Goal: Information Seeking & Learning: Learn about a topic

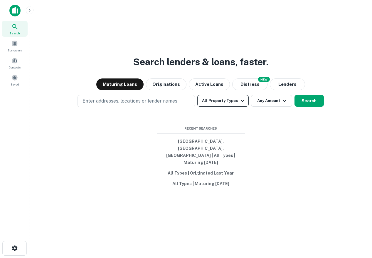
click at [221, 102] on div "Search lenders & loans, faster. Maturing Loans Originations Active Loans NEW Di…" at bounding box center [200, 143] width 333 height 258
click at [222, 106] on button "All Property Types" at bounding box center [222, 101] width 51 height 12
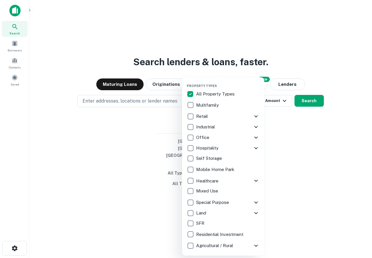
click at [215, 235] on p "Residential Investment" at bounding box center [220, 234] width 48 height 7
click at [280, 209] on div at bounding box center [186, 129] width 372 height 258
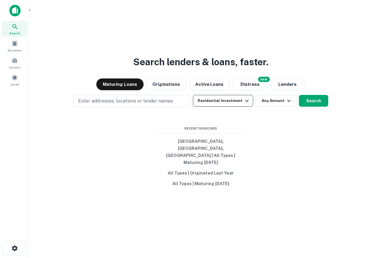
click at [223, 106] on button "Residential Investment" at bounding box center [223, 101] width 60 height 12
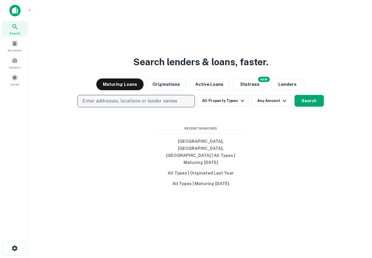
click at [157, 104] on p "Enter addresses, locations or lender names" at bounding box center [129, 100] width 95 height 7
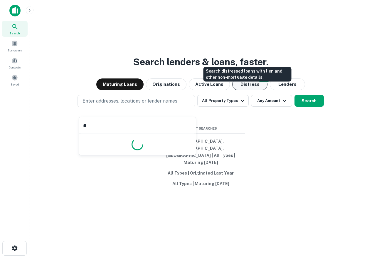
type input "*"
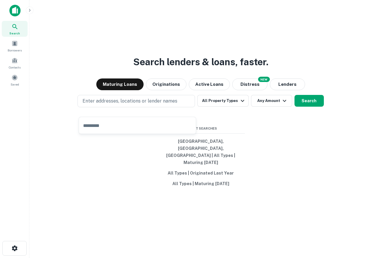
click at [312, 195] on div "Search lenders & loans, faster. Maturing Loans Originations Active Loans NEW Di…" at bounding box center [200, 143] width 333 height 258
click at [230, 106] on button "All Property Types" at bounding box center [222, 101] width 51 height 12
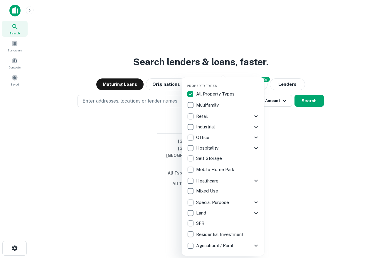
click at [199, 231] on p "Residential Investment" at bounding box center [220, 234] width 48 height 7
click at [255, 118] on icon at bounding box center [255, 116] width 7 height 7
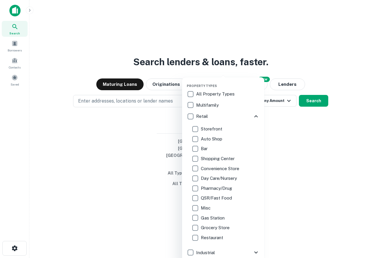
click at [255, 117] on icon at bounding box center [255, 116] width 7 height 7
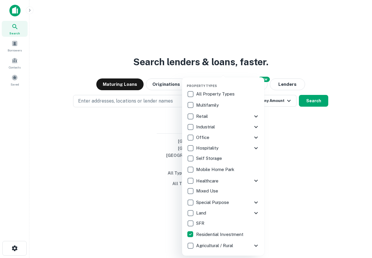
click at [256, 201] on icon at bounding box center [255, 202] width 7 height 7
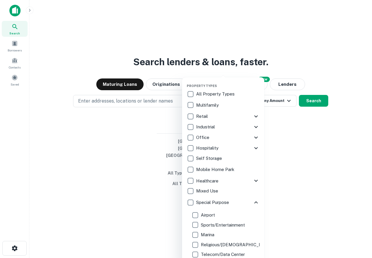
scroll to position [78, 0]
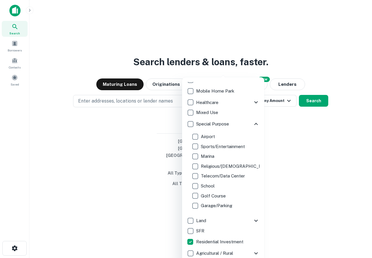
click at [145, 109] on div at bounding box center [186, 129] width 372 height 258
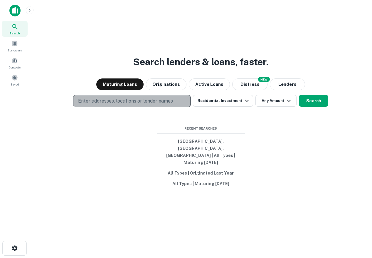
click at [142, 104] on p "Enter addresses, locations or lender names" at bounding box center [125, 100] width 95 height 7
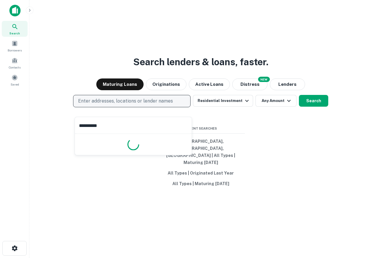
type input "**********"
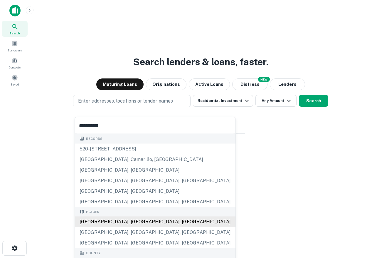
click at [98, 223] on div "Los Angeles, CA, USA" at bounding box center [155, 221] width 160 height 11
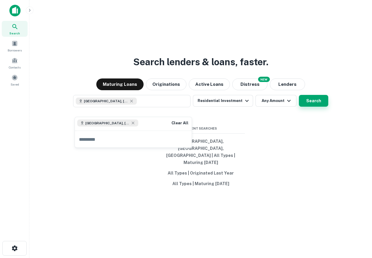
click at [318, 106] on button "Search" at bounding box center [313, 101] width 29 height 12
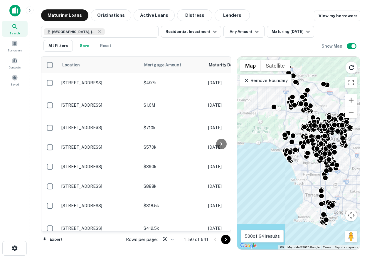
drag, startPoint x: 311, startPoint y: 165, endPoint x: 282, endPoint y: 136, distance: 40.9
click at [282, 136] on div "To activate drag with keyboard, press Alt + Enter. Once in keyboard drag state,…" at bounding box center [298, 153] width 123 height 192
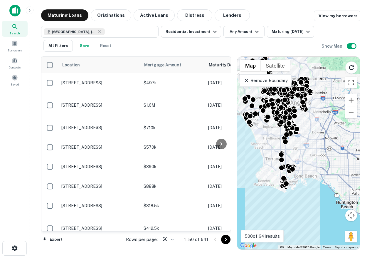
click at [277, 83] on p "Remove Boundary" at bounding box center [265, 80] width 44 height 7
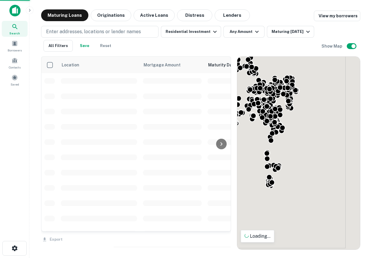
click at [304, 150] on div "To activate drag with keyboard, press Alt + Enter. Once in keyboard drag state,…" at bounding box center [298, 153] width 123 height 192
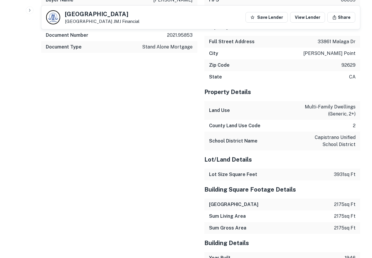
scroll to position [626, 0]
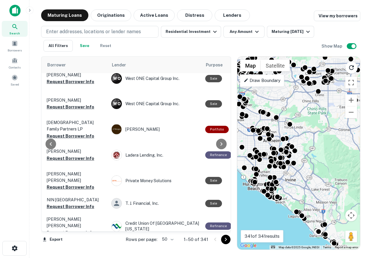
scroll to position [199, 220]
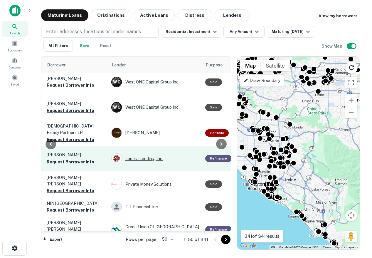
click at [137, 153] on div "Ladera Lending, Inc." at bounding box center [155, 158] width 88 height 11
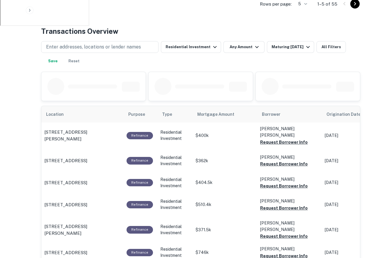
scroll to position [279, 0]
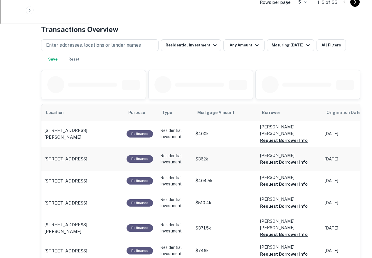
click at [70, 155] on p "101 Avenida De La Grulla San Clemente, CA 92672" at bounding box center [65, 158] width 43 height 7
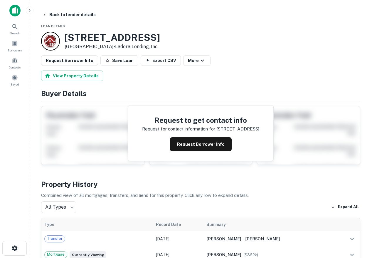
click at [15, 15] on img at bounding box center [14, 11] width 11 height 12
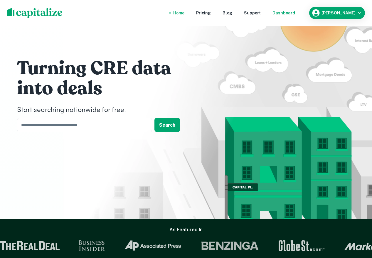
click at [295, 11] on div "Dashboard" at bounding box center [283, 13] width 23 height 6
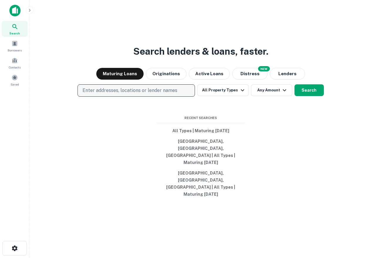
click at [144, 94] on p "Enter addresses, locations or lender names" at bounding box center [129, 90] width 95 height 7
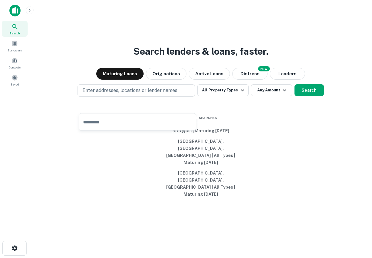
click at [129, 122] on input "text" at bounding box center [137, 122] width 117 height 16
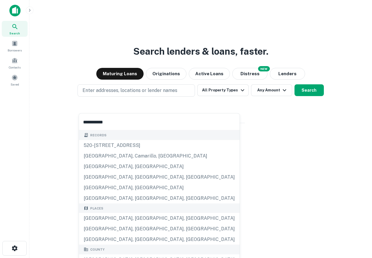
type input "**********"
click at [134, 127] on input "**********" at bounding box center [159, 122] width 160 height 16
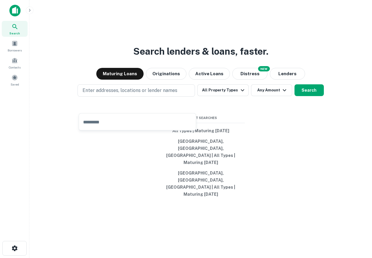
type input "*"
click at [173, 47] on div "Search lenders & loans, faster. Maturing Loans Originations Active Loans NEW Di…" at bounding box center [200, 143] width 333 height 258
click at [193, 156] on button "Los Angeles, CA, USA | All Types | Maturing In 1 Year" at bounding box center [201, 152] width 88 height 32
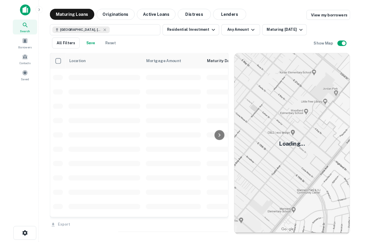
scroll to position [199, 0]
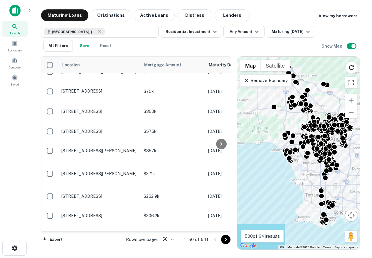
click at [12, 14] on img at bounding box center [14, 11] width 11 height 12
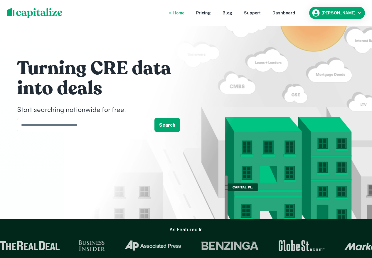
click at [296, 7] on nav "Home Pricing Blog Support Dashboard" at bounding box center [234, 12] width 140 height 13
click at [295, 15] on div "Dashboard" at bounding box center [283, 13] width 23 height 6
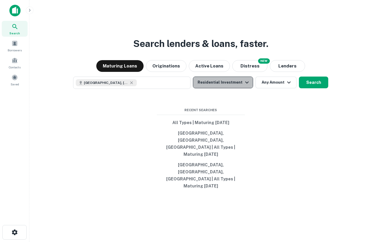
click at [236, 88] on button "Residential Investment" at bounding box center [223, 83] width 60 height 12
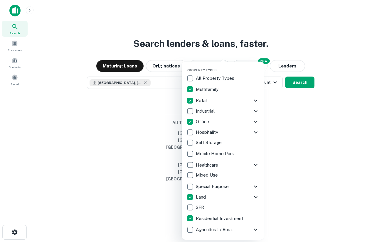
click at [294, 164] on div at bounding box center [186, 121] width 372 height 242
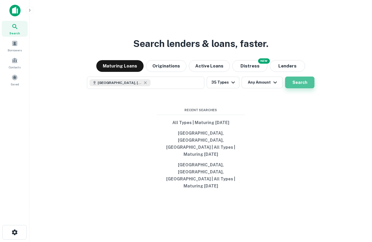
click at [299, 88] on button "Search" at bounding box center [299, 83] width 29 height 12
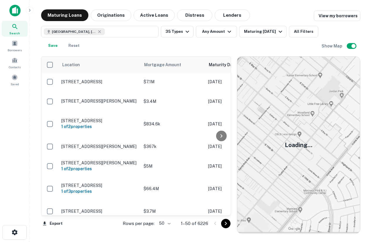
scroll to position [199, 0]
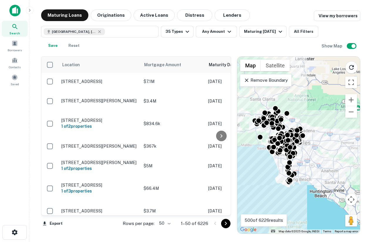
drag, startPoint x: 288, startPoint y: 171, endPoint x: 270, endPoint y: 165, distance: 19.2
click at [270, 163] on div "To activate drag with keyboard, press Alt + Enter. Once in keyboard drag state,…" at bounding box center [298, 145] width 123 height 177
click at [269, 83] on p "Remove Boundary" at bounding box center [265, 80] width 44 height 7
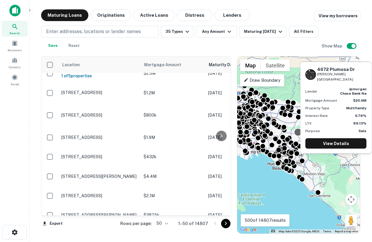
drag, startPoint x: 340, startPoint y: 159, endPoint x: 296, endPoint y: 131, distance: 52.5
click at [296, 131] on div at bounding box center [298, 132] width 9 height 9
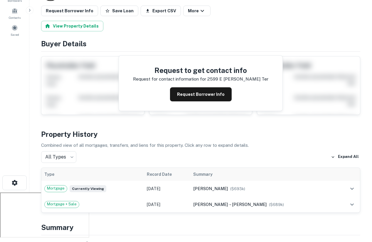
scroll to position [50, 0]
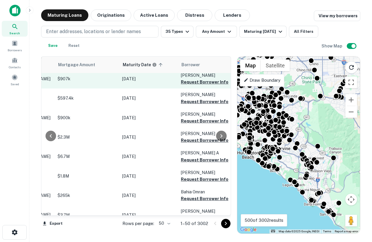
scroll to position [199, 94]
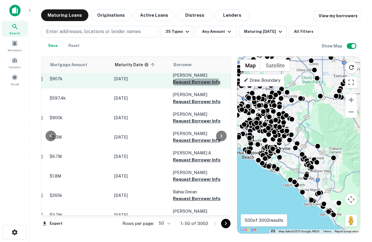
click at [195, 83] on button "Request Borrower Info" at bounding box center [197, 82] width 48 height 7
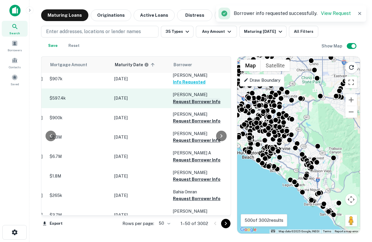
click at [195, 101] on button "Request Borrower Info" at bounding box center [197, 101] width 48 height 7
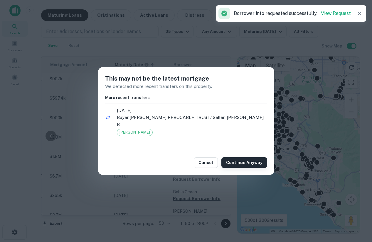
click at [248, 162] on button "Continue Anyway" at bounding box center [244, 163] width 46 height 11
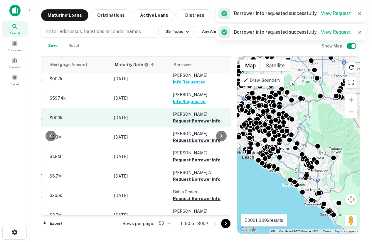
click at [189, 122] on button "Request Borrower Info" at bounding box center [197, 121] width 48 height 7
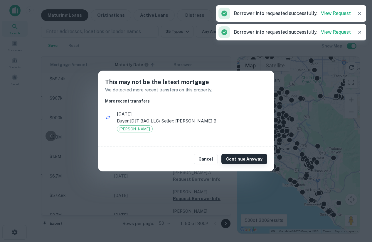
click at [245, 162] on button "Continue Anyway" at bounding box center [244, 159] width 46 height 11
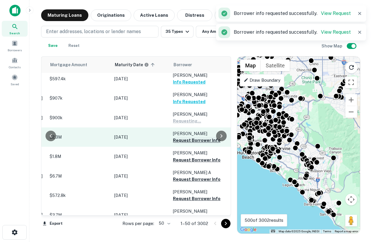
click at [196, 140] on button "Request Borrower Info" at bounding box center [197, 140] width 48 height 7
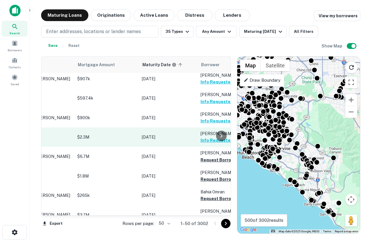
scroll to position [199, 0]
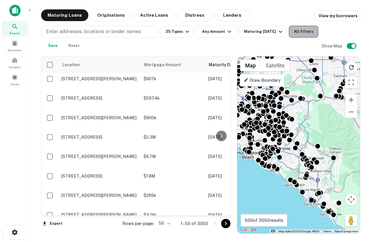
click at [301, 35] on button "All Filters" at bounding box center [303, 32] width 29 height 12
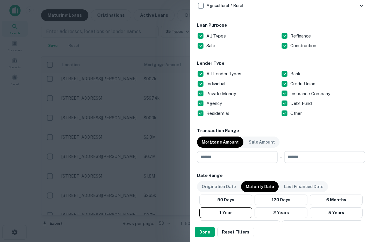
scroll to position [366, 0]
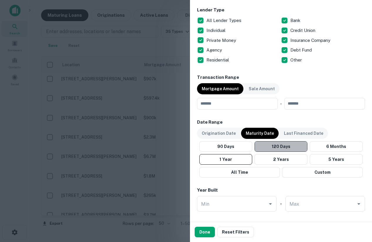
click at [292, 148] on button "120 Days" at bounding box center [280, 146] width 53 height 11
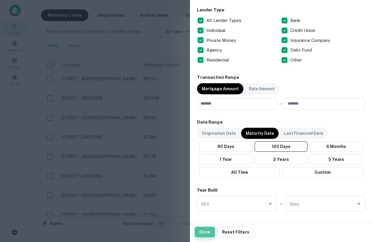
click at [208, 231] on button "Done" at bounding box center [204, 232] width 20 height 11
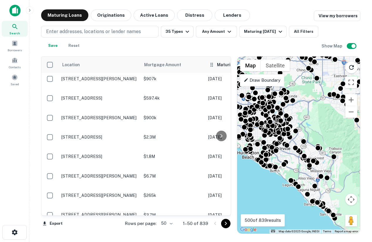
click at [212, 67] on icon at bounding box center [212, 64] width 6 height 7
click at [223, 67] on div at bounding box center [221, 136] width 12 height 159
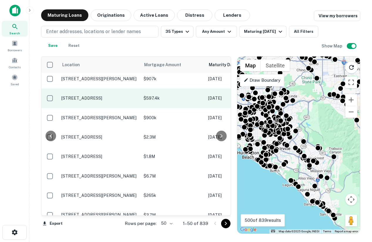
scroll to position [199, 52]
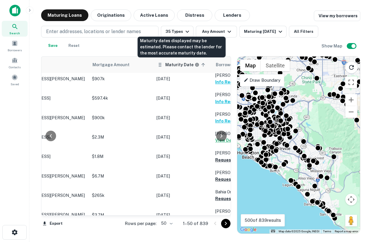
click at [195, 65] on icon "Maturity dates displayed may be estimated. Please contact the lender for the mo…" at bounding box center [197, 65] width 4 height 4
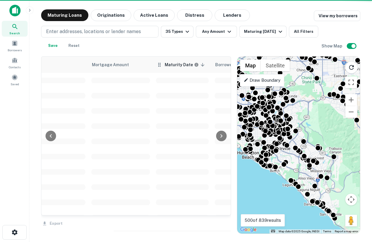
click at [201, 65] on icon at bounding box center [203, 65] width 4 height 4
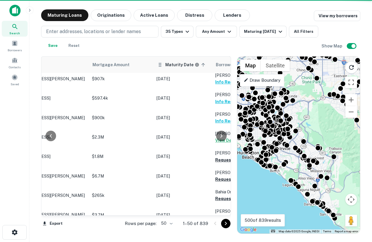
click at [201, 65] on icon at bounding box center [202, 64] width 5 height 5
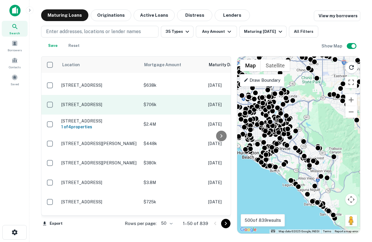
scroll to position [199, 24]
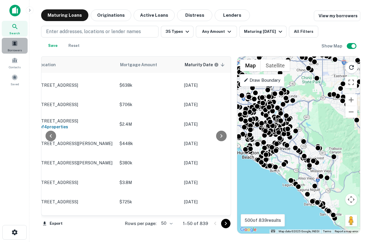
click at [20, 45] on div "Borrowers" at bounding box center [15, 46] width 26 height 16
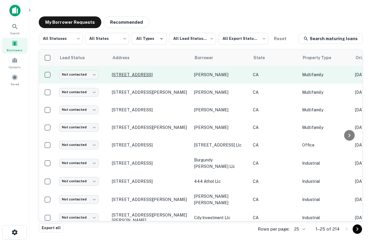
click at [159, 72] on p "[STREET_ADDRESS]" at bounding box center [150, 74] width 76 height 5
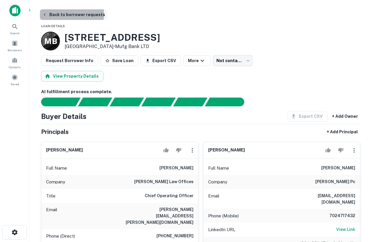
click at [42, 14] on icon "button" at bounding box center [44, 14] width 5 height 5
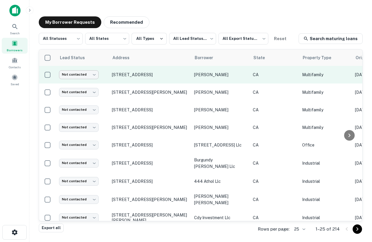
click at [89, 73] on body "Search Borrowers Contacts Saved My Borrower Requests Recommended All Statuses *…" at bounding box center [186, 121] width 372 height 242
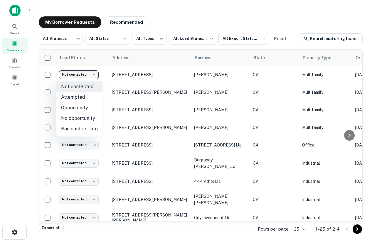
click at [105, 63] on div at bounding box center [186, 121] width 372 height 242
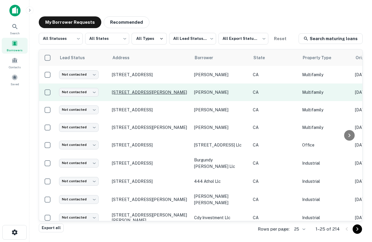
click at [121, 90] on p "[STREET_ADDRESS][PERSON_NAME]" at bounding box center [150, 92] width 76 height 5
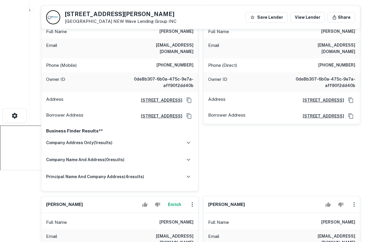
scroll to position [116, 0]
click at [189, 142] on icon "button" at bounding box center [189, 143] width 4 height 2
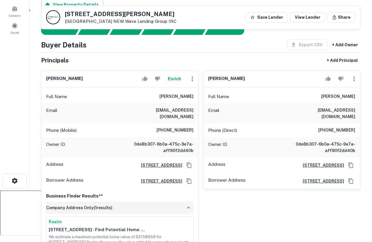
scroll to position [0, 0]
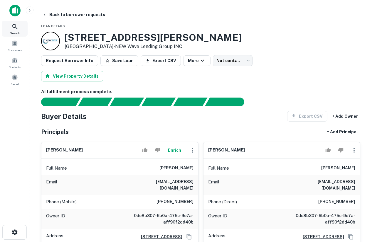
click at [13, 32] on span "Search" at bounding box center [15, 33] width 10 height 5
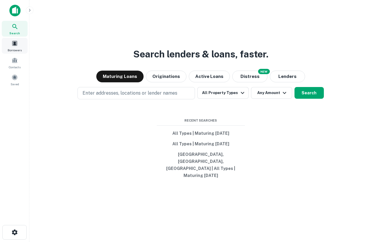
click at [20, 47] on div "Borrowers" at bounding box center [15, 46] width 26 height 16
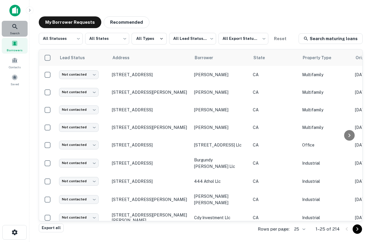
click at [17, 28] on icon at bounding box center [14, 26] width 5 height 5
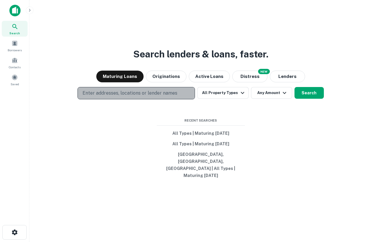
click at [166, 97] on p "Enter addresses, locations or lender names" at bounding box center [129, 93] width 95 height 7
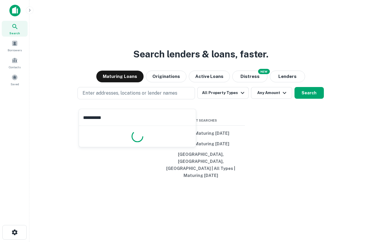
type input "**********"
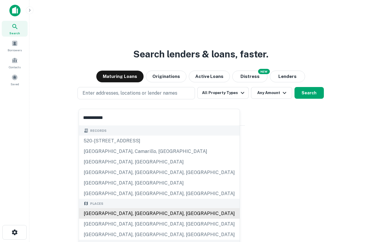
click at [126, 213] on div "Places [GEOGRAPHIC_DATA], [GEOGRAPHIC_DATA], [GEOGRAPHIC_DATA] [GEOGRAPHIC_DATA…" at bounding box center [159, 219] width 160 height 41
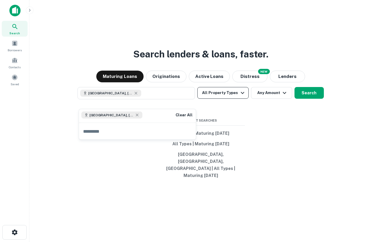
click at [234, 99] on button "All Property Types" at bounding box center [222, 93] width 51 height 12
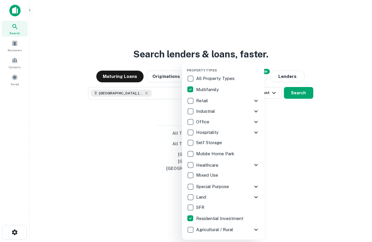
click at [303, 167] on div at bounding box center [186, 121] width 372 height 242
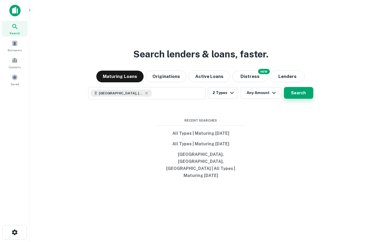
click at [294, 97] on button "Search" at bounding box center [298, 93] width 29 height 12
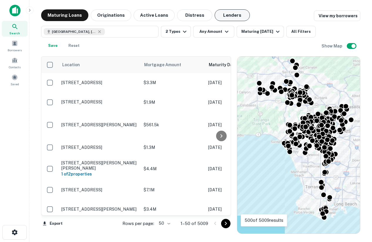
click at [234, 15] on button "Lenders" at bounding box center [231, 15] width 35 height 12
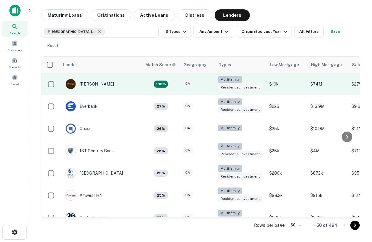
click at [89, 84] on div "J.p. Morgan" at bounding box center [89, 84] width 48 height 11
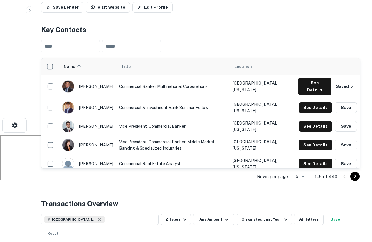
scroll to position [112, 0]
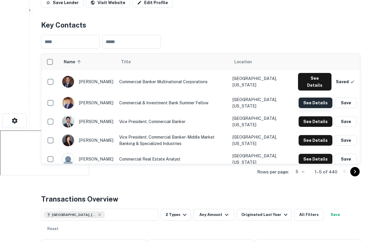
click at [314, 98] on button "See Details" at bounding box center [315, 103] width 34 height 11
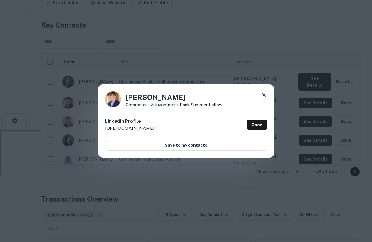
click at [265, 96] on icon at bounding box center [263, 95] width 7 height 7
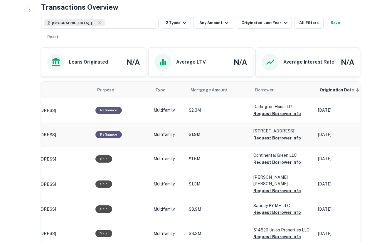
scroll to position [0, 31]
click at [273, 114] on button "Request Borrower Info" at bounding box center [277, 113] width 48 height 7
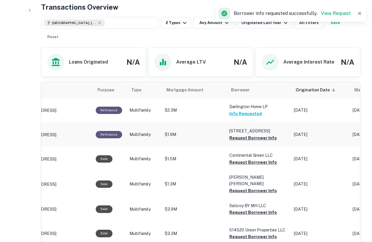
click at [276, 141] on td "2109 S West View Street Partne Request Borrower Info" at bounding box center [258, 135] width 65 height 24
click at [247, 142] on button "Request Borrower Info" at bounding box center [253, 138] width 48 height 7
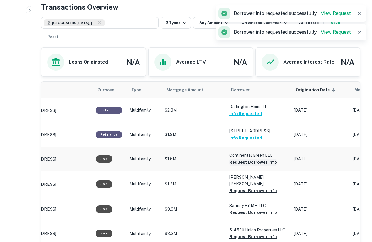
click at [255, 164] on button "Request Borrower Info" at bounding box center [253, 162] width 48 height 7
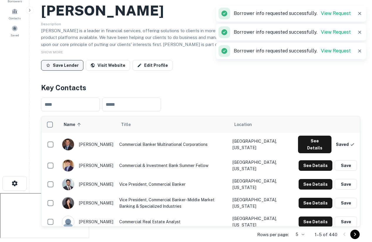
scroll to position [0, 0]
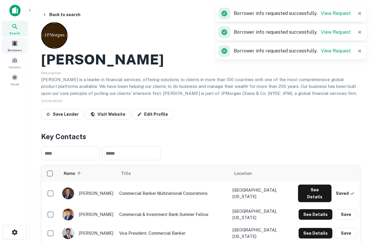
click at [15, 45] on span at bounding box center [14, 43] width 6 height 6
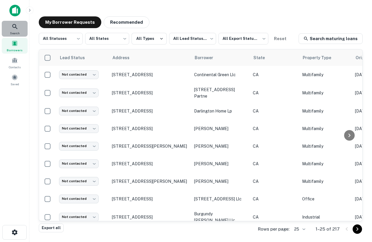
click at [12, 28] on icon at bounding box center [14, 26] width 7 height 7
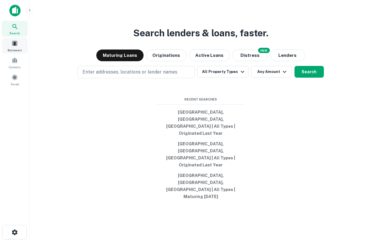
click at [17, 43] on span at bounding box center [14, 43] width 6 height 6
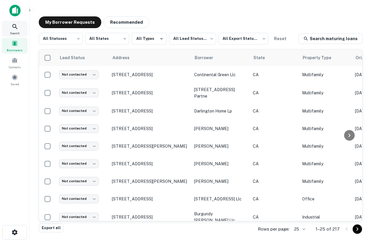
click at [17, 27] on icon at bounding box center [14, 26] width 7 height 7
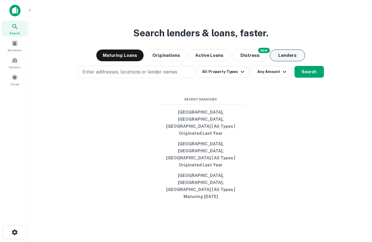
click at [291, 61] on button "Lenders" at bounding box center [287, 56] width 35 height 12
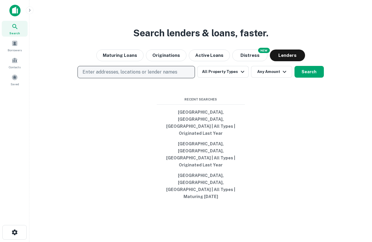
click at [176, 76] on p "Enter addresses, locations or lender names" at bounding box center [129, 72] width 95 height 7
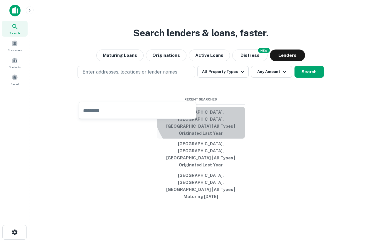
click at [210, 129] on button "[GEOGRAPHIC_DATA], [GEOGRAPHIC_DATA], [GEOGRAPHIC_DATA] | All Types | Originate…" at bounding box center [201, 123] width 88 height 32
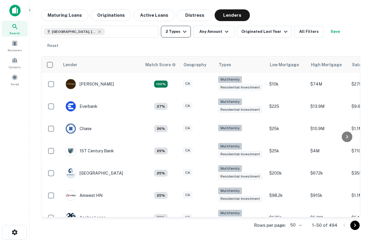
click at [178, 31] on button "2 Types" at bounding box center [176, 32] width 30 height 12
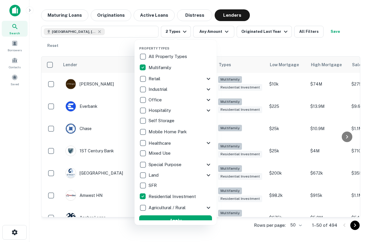
click at [324, 43] on div at bounding box center [186, 121] width 372 height 242
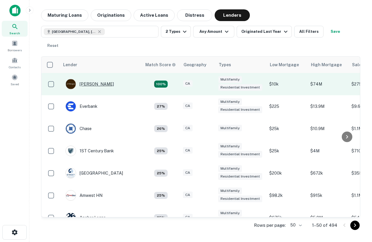
click at [82, 86] on div "[PERSON_NAME]" at bounding box center [89, 84] width 48 height 11
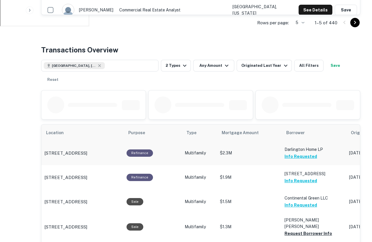
scroll to position [280, 0]
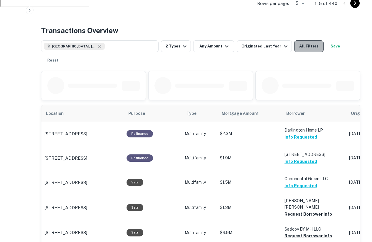
click at [309, 47] on button "All Filters" at bounding box center [308, 46] width 29 height 12
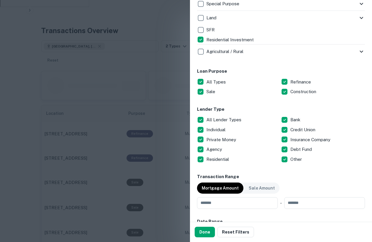
scroll to position [355, 0]
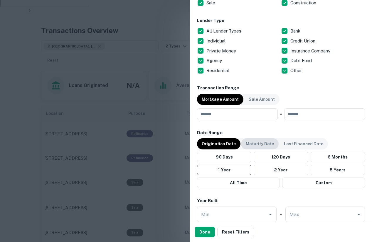
click at [264, 145] on p "Maturity Date" at bounding box center [259, 144] width 28 height 6
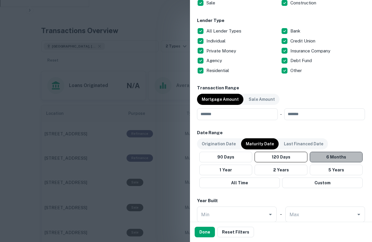
click at [325, 158] on button "6 Months" at bounding box center [335, 157] width 53 height 11
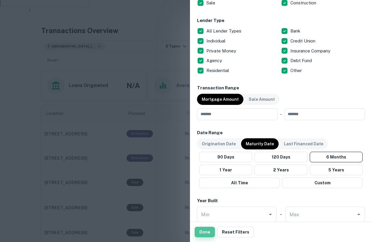
click at [206, 232] on button "Done" at bounding box center [204, 232] width 20 height 11
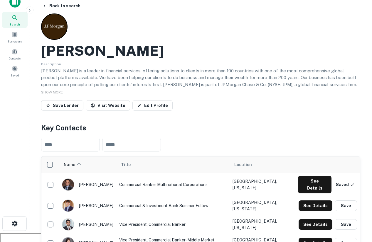
scroll to position [8, 0]
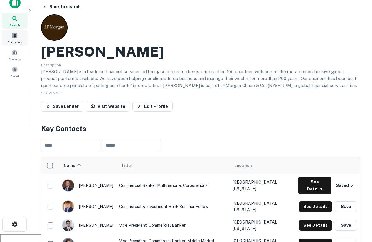
click at [15, 40] on span "Borrowers" at bounding box center [15, 42] width 14 height 5
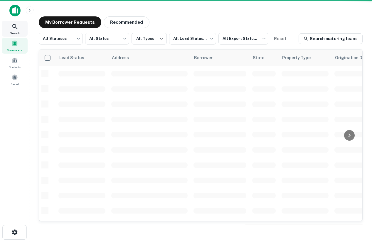
click at [16, 29] on icon at bounding box center [14, 26] width 7 height 7
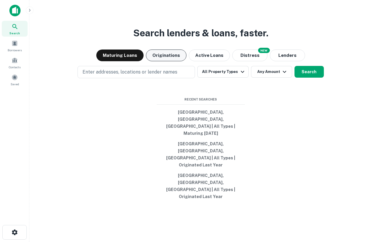
click at [158, 61] on button "Originations" at bounding box center [166, 56] width 40 height 12
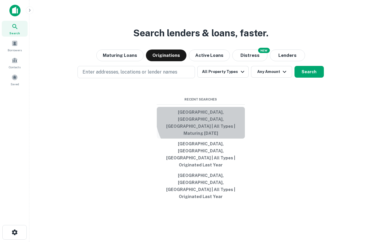
click at [207, 137] on button "[GEOGRAPHIC_DATA], [GEOGRAPHIC_DATA], [GEOGRAPHIC_DATA] | All Types | Maturing …" at bounding box center [201, 123] width 88 height 32
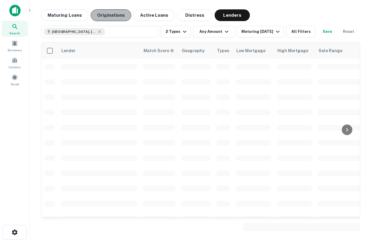
click at [106, 18] on button "Originations" at bounding box center [111, 15] width 40 height 12
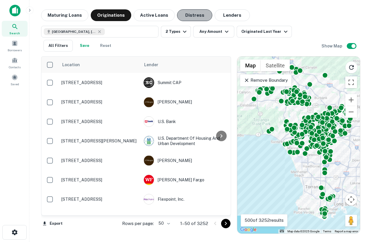
click at [197, 17] on button "Distress" at bounding box center [194, 15] width 35 height 12
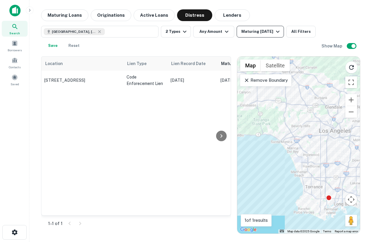
click at [264, 32] on div "Maturing In 1 Year" at bounding box center [261, 31] width 40 height 7
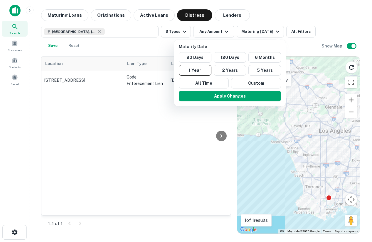
click at [226, 32] on div at bounding box center [186, 121] width 372 height 242
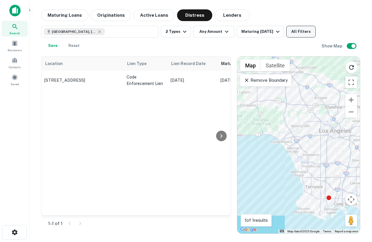
click at [297, 32] on button "All Filters" at bounding box center [300, 32] width 29 height 12
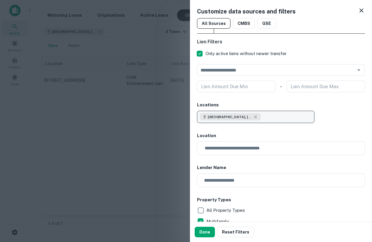
scroll to position [17, 0]
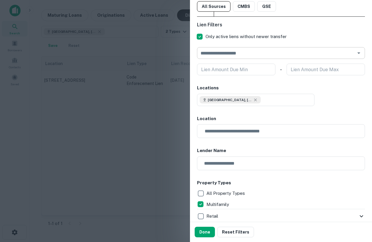
click at [241, 53] on input "text" at bounding box center [276, 53] width 155 height 8
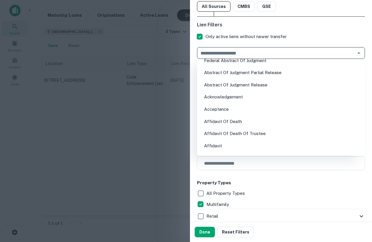
scroll to position [0, 0]
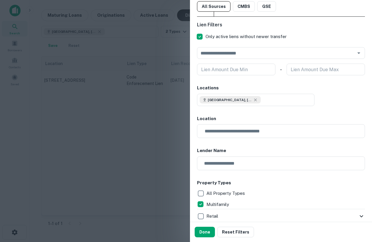
click at [298, 18] on div "Customize data sources and filters All Sources CMBS GSE Lien Filters Only activ…" at bounding box center [281, 111] width 182 height 222
click at [206, 232] on button "Done" at bounding box center [204, 232] width 20 height 11
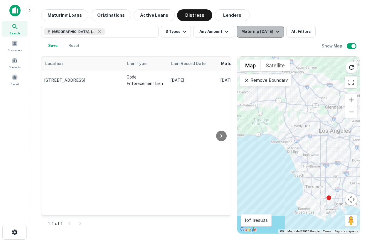
click at [254, 32] on div "Maturing In 1 Year" at bounding box center [261, 31] width 40 height 7
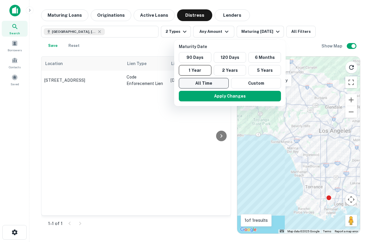
click at [207, 86] on button "All Time" at bounding box center [204, 83] width 50 height 11
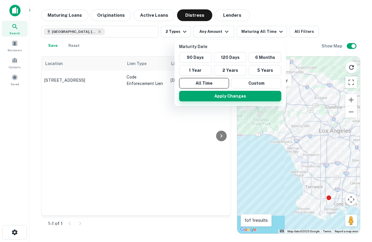
click at [224, 97] on button "Apply Changes" at bounding box center [230, 96] width 102 height 11
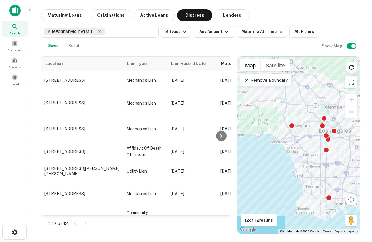
click at [278, 84] on div "Remove Boundary" at bounding box center [265, 80] width 51 height 12
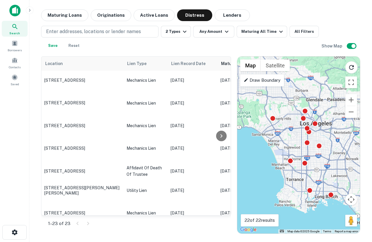
drag, startPoint x: 321, startPoint y: 143, endPoint x: 301, endPoint y: 135, distance: 21.1
click at [301, 135] on div "To activate drag with keyboard, press Alt + Enter. Once in keyboard drag state,…" at bounding box center [298, 145] width 123 height 177
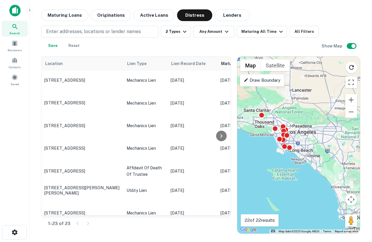
drag, startPoint x: 323, startPoint y: 154, endPoint x: 295, endPoint y: 151, distance: 28.0
click at [295, 151] on div "To activate drag with keyboard, press Alt + Enter. Once in keyboard drag state,…" at bounding box center [298, 145] width 123 height 177
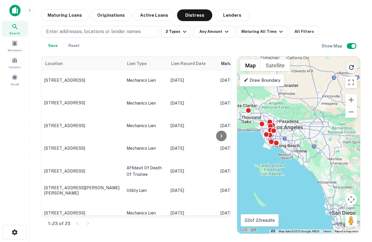
click at [348, 67] on icon "Reload search area" at bounding box center [351, 67] width 7 height 7
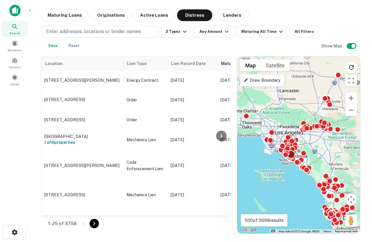
drag, startPoint x: 293, startPoint y: 147, endPoint x: 294, endPoint y: 156, distance: 9.5
click at [294, 156] on div "To activate drag with keyboard, press Alt + Enter. Once in keyboard drag state,…" at bounding box center [298, 145] width 123 height 177
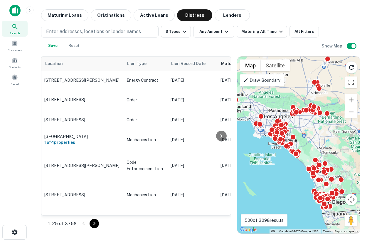
drag, startPoint x: 321, startPoint y: 149, endPoint x: 309, endPoint y: 131, distance: 22.5
click at [309, 131] on div "To activate drag with keyboard, press Alt + Enter. Once in keyboard drag state,…" at bounding box center [298, 145] width 123 height 177
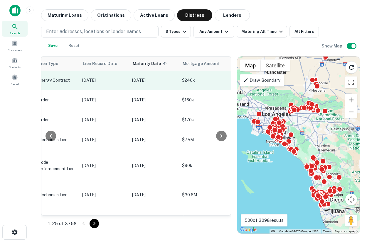
scroll to position [0, 90]
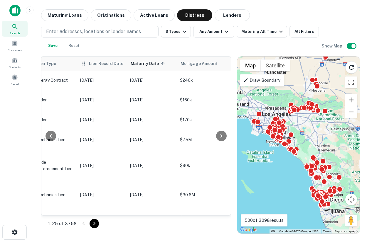
click at [105, 65] on span "Lien Record Date" at bounding box center [106, 63] width 34 height 7
click at [118, 61] on span "Lien Record Date" at bounding box center [106, 63] width 34 height 7
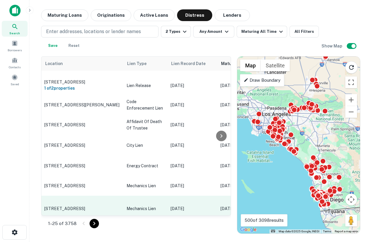
scroll to position [0, 0]
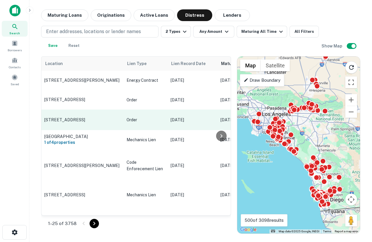
click at [83, 118] on p "1370 Hillside Dr San Bernardino, CA 92404" at bounding box center [82, 119] width 76 height 5
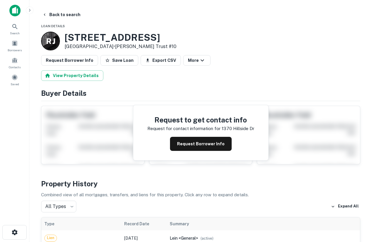
click at [188, 158] on div "Request to get contact info Request for contact information for 1370 hillside d…" at bounding box center [200, 132] width 135 height 55
click at [194, 145] on button "Request Borrower Info" at bounding box center [201, 144] width 62 height 14
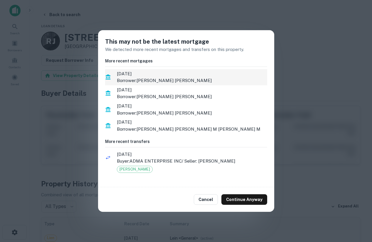
click at [172, 71] on span "10/25/2022" at bounding box center [192, 73] width 150 height 7
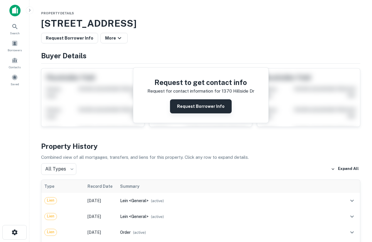
click at [192, 103] on button "Request Borrower Info" at bounding box center [201, 106] width 62 height 14
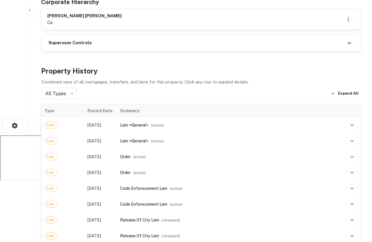
scroll to position [116, 0]
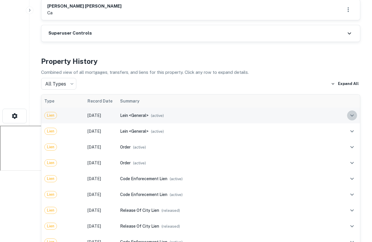
click at [351, 118] on icon "expand row" at bounding box center [351, 115] width 7 height 7
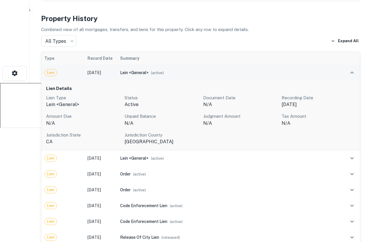
scroll to position [184, 0]
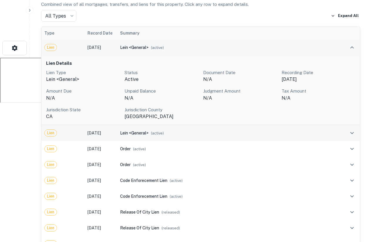
click at [266, 140] on td "lein <general> ( active )" at bounding box center [230, 133] width 226 height 16
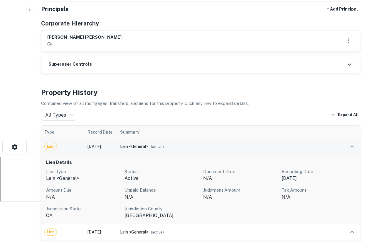
scroll to position [91, 0]
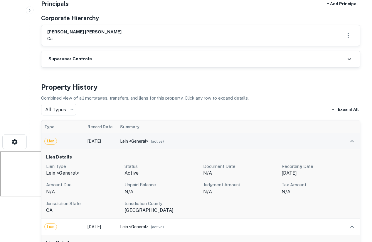
click at [352, 142] on icon "expand row" at bounding box center [351, 141] width 7 height 7
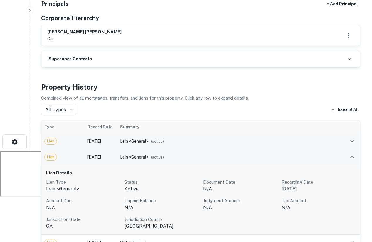
click at [351, 157] on icon "expand row" at bounding box center [352, 157] width 4 height 2
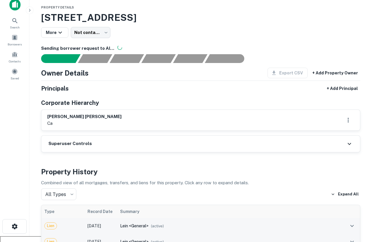
scroll to position [2, 0]
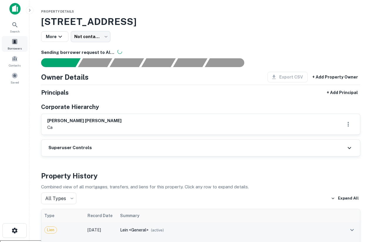
click at [19, 42] on div "Borrowers" at bounding box center [15, 44] width 26 height 16
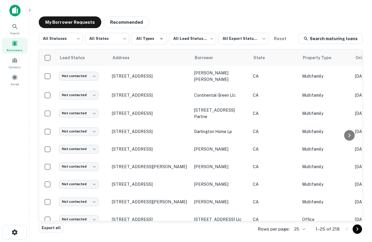
click at [20, 45] on div "Borrowers" at bounding box center [15, 46] width 26 height 16
click at [16, 14] on img at bounding box center [14, 11] width 11 height 12
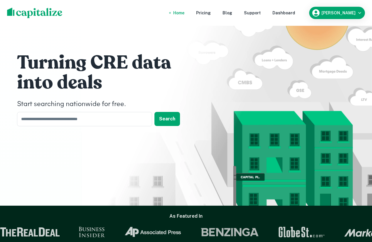
click at [289, 18] on nav "Home Pricing Blog Support Dashboard" at bounding box center [234, 12] width 140 height 13
click at [292, 14] on div "Dashboard" at bounding box center [283, 13] width 23 height 6
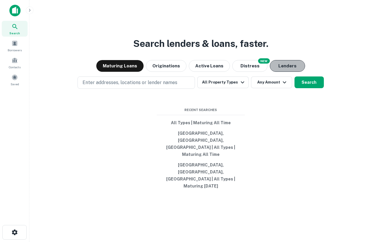
click at [276, 72] on button "Lenders" at bounding box center [287, 66] width 35 height 12
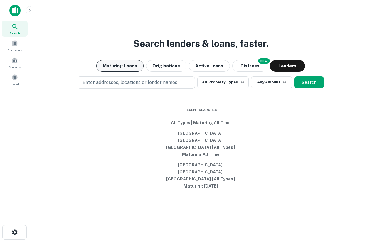
click at [112, 72] on button "Maturing Loans" at bounding box center [119, 66] width 47 height 12
